Goal: Information Seeking & Learning: Learn about a topic

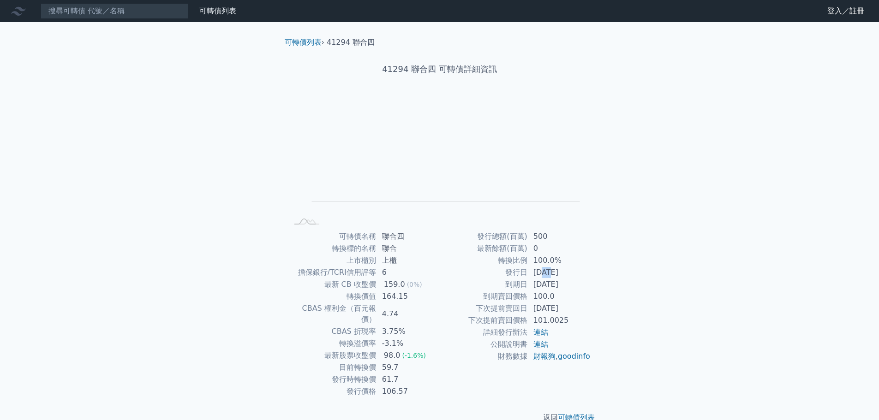
drag, startPoint x: 542, startPoint y: 274, endPoint x: 550, endPoint y: 274, distance: 8.3
click at [550, 274] on td "[DATE]" at bounding box center [559, 273] width 63 height 12
click at [544, 283] on td "[DATE]" at bounding box center [559, 285] width 63 height 12
drag, startPoint x: 544, startPoint y: 286, endPoint x: 552, endPoint y: 286, distance: 7.9
click at [552, 286] on td "[DATE]" at bounding box center [559, 285] width 63 height 12
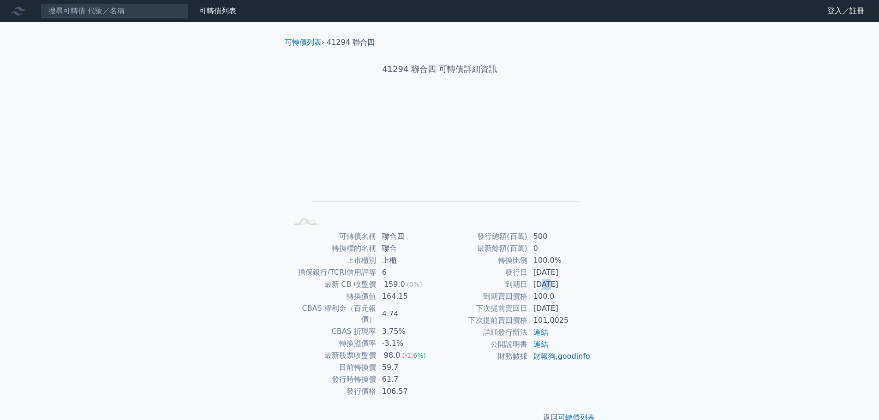
click at [542, 288] on td "[DATE]" at bounding box center [559, 285] width 63 height 12
drag, startPoint x: 545, startPoint y: 275, endPoint x: 553, endPoint y: 275, distance: 8.3
click at [553, 275] on td "[DATE]" at bounding box center [559, 273] width 63 height 12
click at [542, 279] on td "[DATE]" at bounding box center [559, 285] width 63 height 12
